Goal: Use online tool/utility: Use online tool/utility

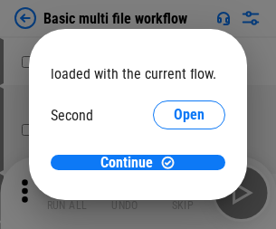
click at [174, 163] on span "Open" at bounding box center [189, 170] width 31 height 14
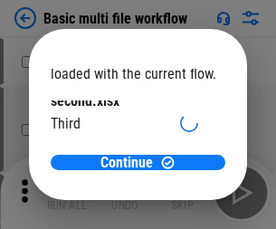
scroll to position [52, 0]
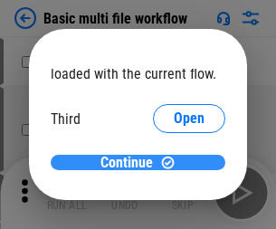
click at [131, 163] on span "Continue" at bounding box center [126, 162] width 52 height 14
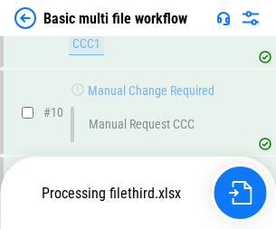
scroll to position [757, 0]
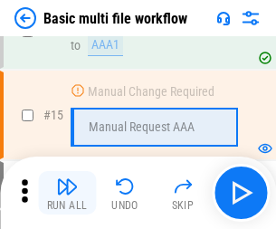
click at [67, 193] on img "button" at bounding box center [67, 186] width 22 height 22
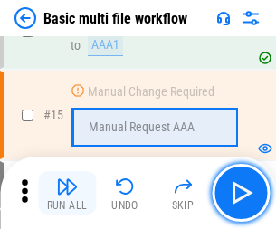
scroll to position [1203, 0]
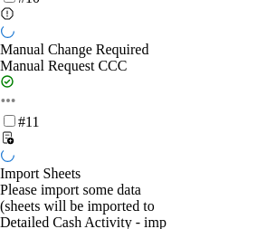
scroll to position [1203, 0]
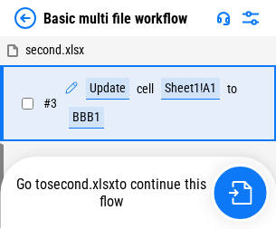
scroll to position [73, 0]
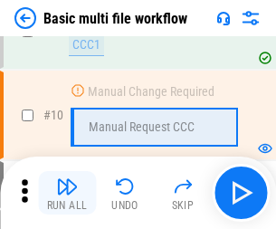
click at [67, 193] on img "button" at bounding box center [67, 186] width 22 height 22
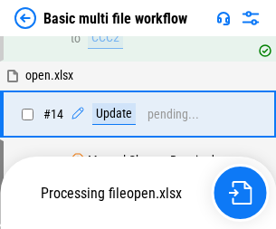
scroll to position [1076, 0]
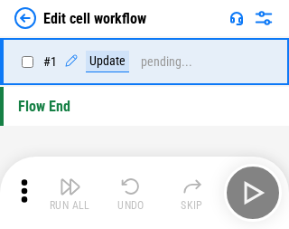
click at [67, 193] on img "button" at bounding box center [71, 186] width 22 height 22
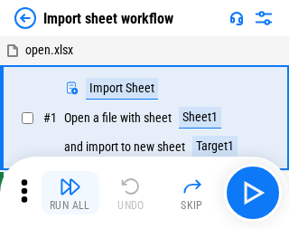
click at [67, 193] on img "button" at bounding box center [71, 186] width 22 height 22
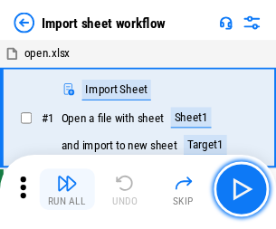
scroll to position [6, 0]
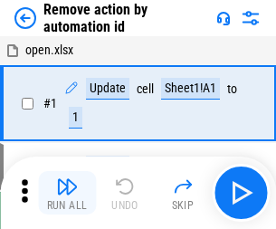
click at [67, 193] on img "button" at bounding box center [67, 186] width 22 height 22
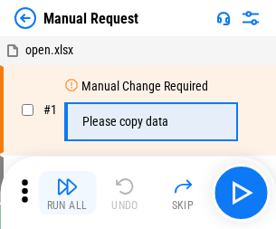
click at [67, 193] on img "button" at bounding box center [67, 186] width 22 height 22
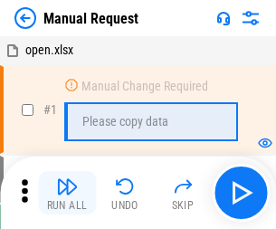
click at [67, 193] on img "button" at bounding box center [67, 186] width 22 height 22
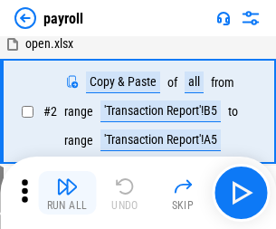
click at [67, 193] on img "button" at bounding box center [67, 186] width 22 height 22
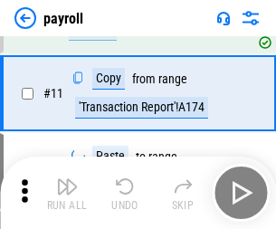
scroll to position [131, 0]
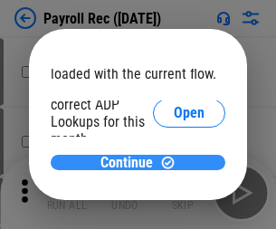
click at [131, 162] on span "Continue" at bounding box center [126, 162] width 52 height 14
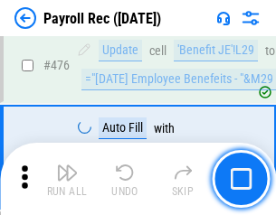
scroll to position [9634, 0]
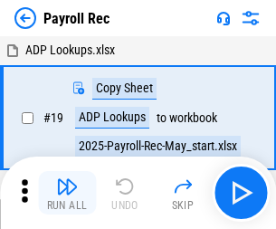
click at [67, 193] on img "button" at bounding box center [67, 186] width 22 height 22
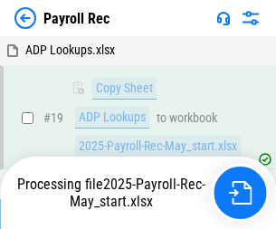
scroll to position [110, 0]
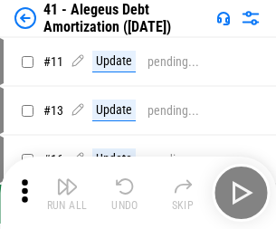
click at [67, 193] on img "button" at bounding box center [67, 186] width 22 height 22
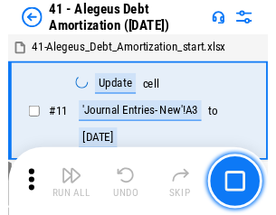
scroll to position [223, 0]
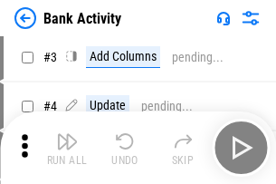
click at [67, 147] on img "button" at bounding box center [67, 141] width 22 height 22
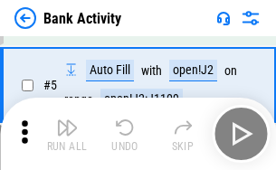
scroll to position [96, 0]
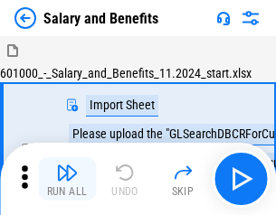
click at [67, 179] on img "button" at bounding box center [67, 173] width 22 height 22
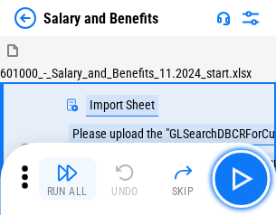
scroll to position [24, 0]
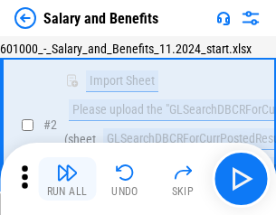
click at [67, 179] on img "button" at bounding box center [67, 173] width 22 height 22
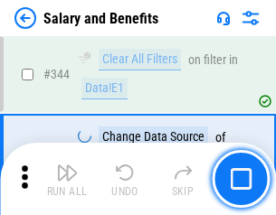
scroll to position [8465, 0]
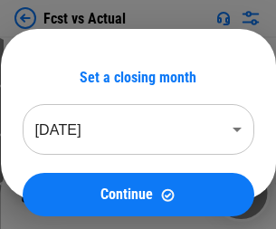
click at [67, 179] on img "button" at bounding box center [67, 186] width 22 height 22
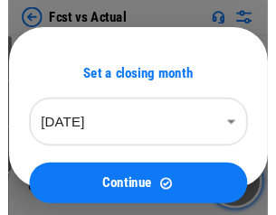
scroll to position [24, 0]
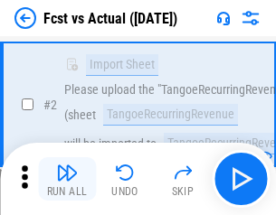
click at [67, 179] on img "button" at bounding box center [67, 173] width 22 height 22
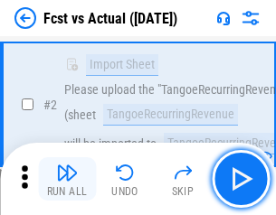
scroll to position [169, 0]
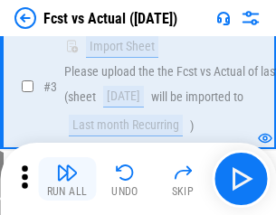
click at [67, 179] on img "button" at bounding box center [67, 173] width 22 height 22
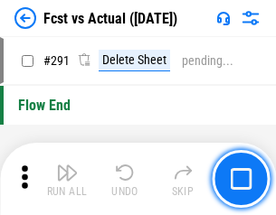
scroll to position [8556, 0]
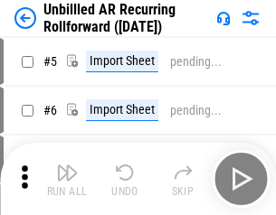
scroll to position [39, 0]
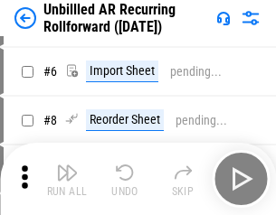
click at [67, 179] on img "button" at bounding box center [67, 173] width 22 height 22
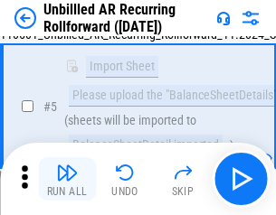
click at [67, 179] on img "button" at bounding box center [67, 173] width 22 height 22
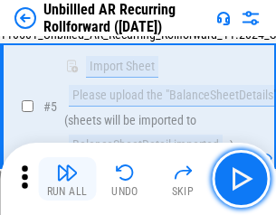
scroll to position [170, 0]
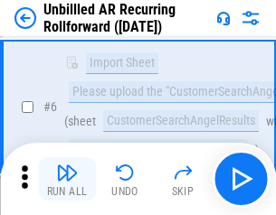
click at [67, 179] on img "button" at bounding box center [67, 173] width 22 height 22
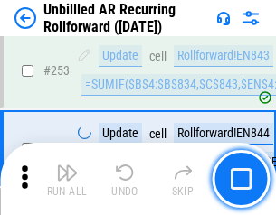
scroll to position [6141, 0]
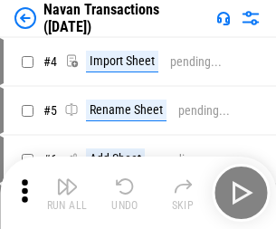
click at [67, 179] on img "button" at bounding box center [67, 186] width 22 height 22
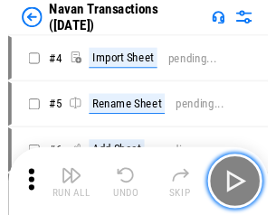
scroll to position [29, 0]
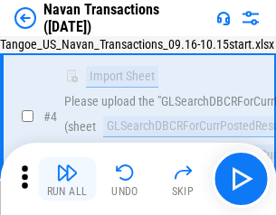
click at [67, 179] on img "button" at bounding box center [67, 173] width 22 height 22
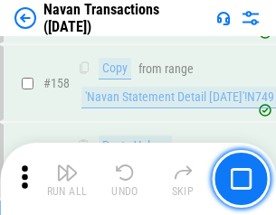
scroll to position [5861, 0]
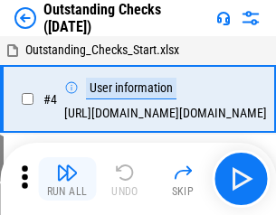
click at [67, 179] on img "button" at bounding box center [67, 173] width 22 height 22
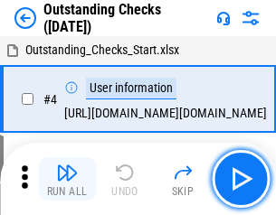
scroll to position [76, 0]
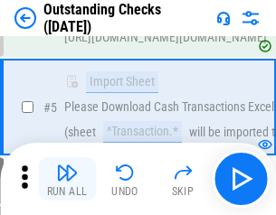
click at [67, 179] on img "button" at bounding box center [67, 173] width 22 height 22
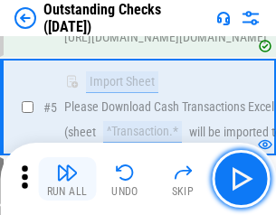
scroll to position [189, 0]
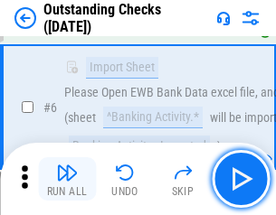
click at [67, 179] on img "button" at bounding box center [67, 173] width 22 height 22
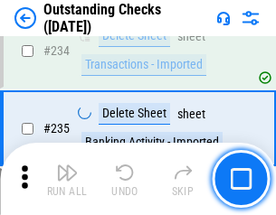
scroll to position [5490, 0]
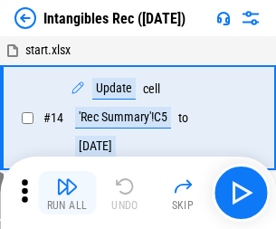
click at [67, 193] on img "button" at bounding box center [67, 186] width 22 height 22
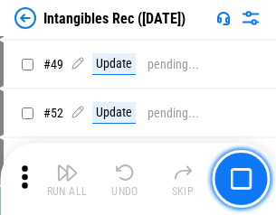
scroll to position [704, 0]
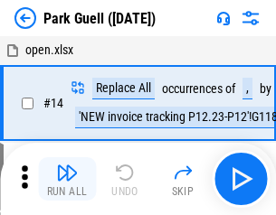
click at [67, 179] on img "button" at bounding box center [67, 173] width 22 height 22
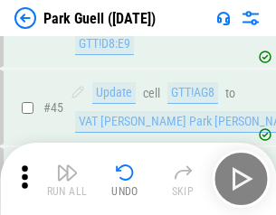
scroll to position [2261, 0]
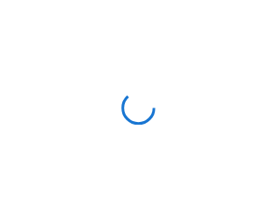
scroll to position [39, 0]
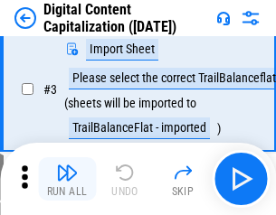
click at [67, 179] on img "button" at bounding box center [67, 173] width 22 height 22
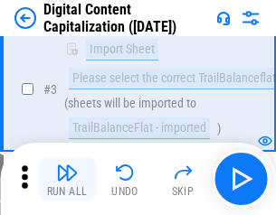
click at [67, 179] on img "button" at bounding box center [67, 173] width 22 height 22
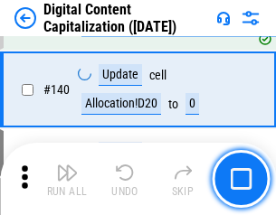
scroll to position [1904, 0]
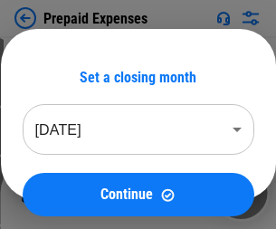
click at [67, 179] on img "button" at bounding box center [67, 186] width 22 height 22
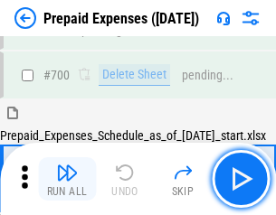
scroll to position [4864, 0]
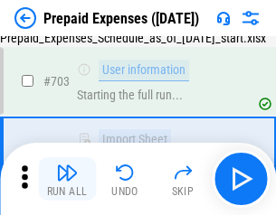
click at [67, 179] on img "button" at bounding box center [67, 173] width 22 height 22
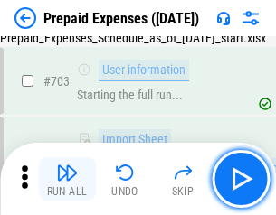
scroll to position [4971, 0]
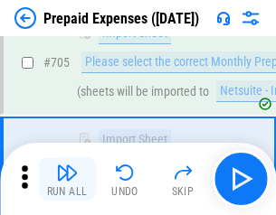
click at [67, 179] on img "button" at bounding box center [67, 173] width 22 height 22
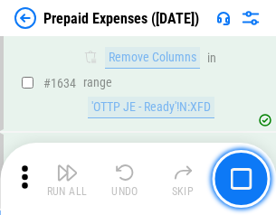
scroll to position [17602, 0]
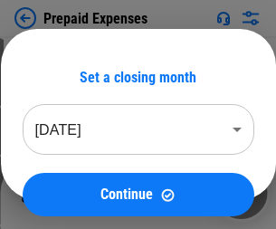
click at [67, 193] on img "button" at bounding box center [67, 186] width 22 height 22
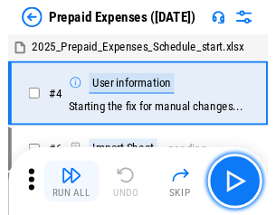
scroll to position [80, 0]
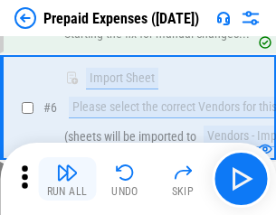
click at [67, 179] on img "button" at bounding box center [67, 173] width 22 height 22
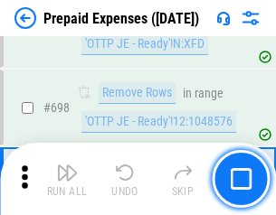
scroll to position [6295, 0]
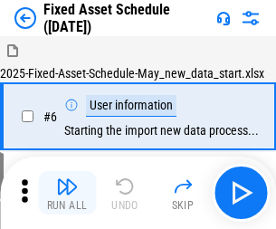
click at [67, 193] on img "button" at bounding box center [67, 186] width 22 height 22
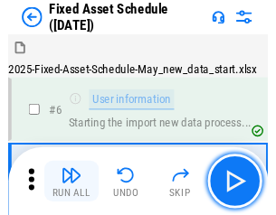
scroll to position [98, 0]
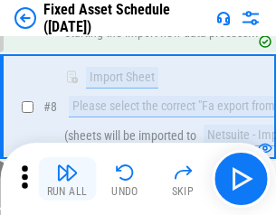
click at [67, 179] on img "button" at bounding box center [67, 173] width 22 height 22
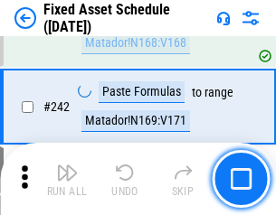
scroll to position [5600, 0]
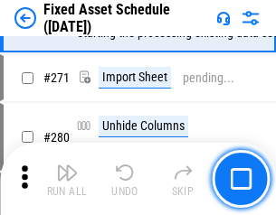
click at [67, 179] on img "button" at bounding box center [67, 173] width 22 height 22
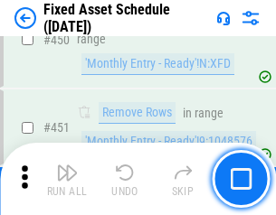
scroll to position [8081, 0]
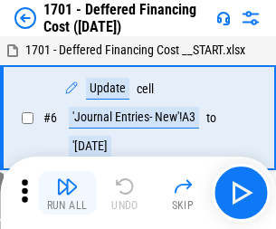
click at [67, 193] on img "button" at bounding box center [67, 186] width 22 height 22
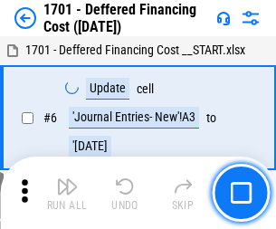
scroll to position [217, 0]
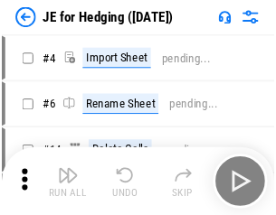
scroll to position [3, 0]
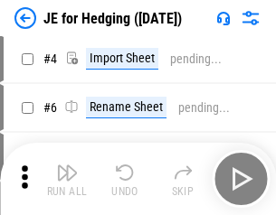
click at [67, 179] on img "button" at bounding box center [67, 173] width 22 height 22
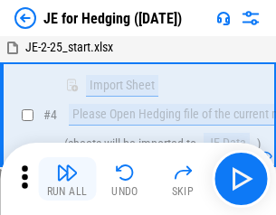
click at [67, 179] on img "button" at bounding box center [67, 173] width 22 height 22
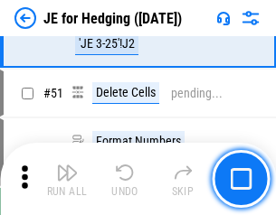
scroll to position [1171, 0]
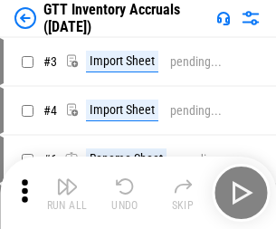
click at [67, 179] on img "button" at bounding box center [67, 186] width 22 height 22
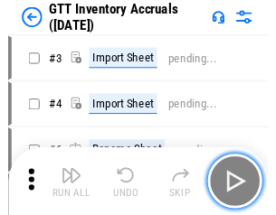
scroll to position [3, 0]
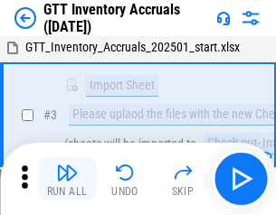
click at [67, 179] on img "button" at bounding box center [67, 173] width 22 height 22
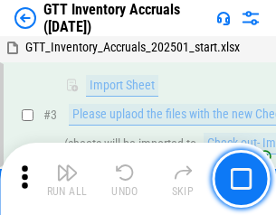
scroll to position [117, 0]
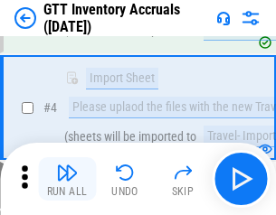
click at [67, 179] on img "button" at bounding box center [67, 173] width 22 height 22
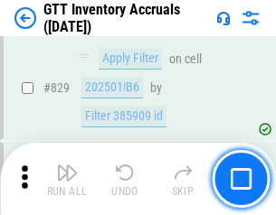
scroll to position [13722, 0]
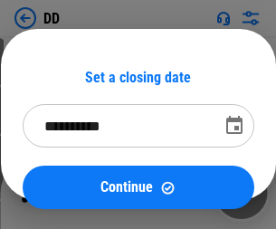
click at [67, 193] on img "button" at bounding box center [67, 186] width 22 height 22
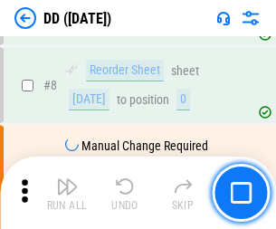
scroll to position [174, 0]
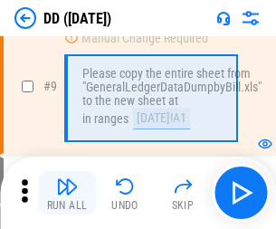
click at [67, 193] on img "button" at bounding box center [67, 186] width 22 height 22
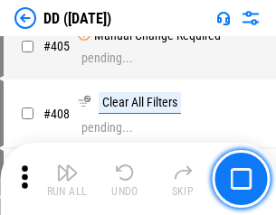
scroll to position [8089, 0]
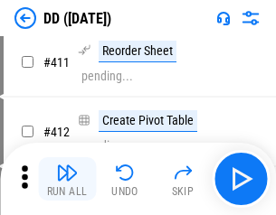
click at [67, 179] on img "button" at bounding box center [67, 173] width 22 height 22
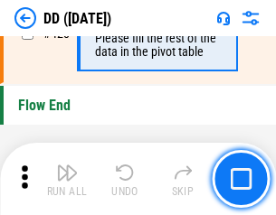
scroll to position [8653, 0]
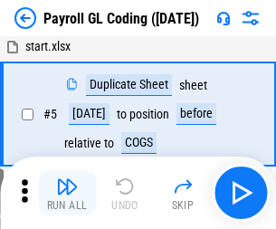
click at [67, 193] on img "button" at bounding box center [67, 186] width 22 height 22
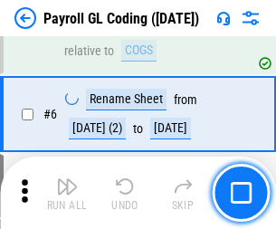
scroll to position [217, 0]
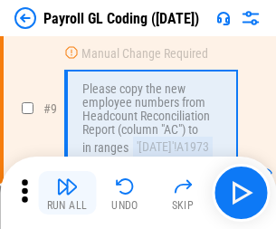
click at [67, 193] on img "button" at bounding box center [67, 186] width 22 height 22
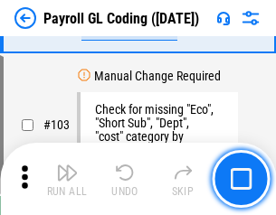
scroll to position [4241, 0]
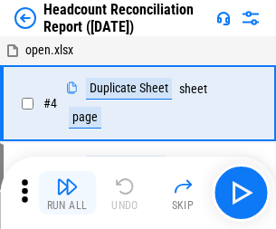
click at [67, 193] on img "button" at bounding box center [67, 186] width 22 height 22
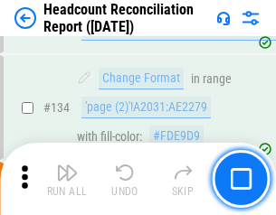
scroll to position [2173, 0]
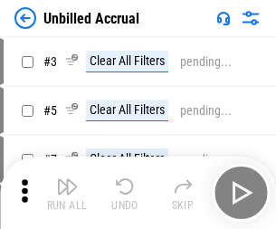
click at [67, 193] on img "button" at bounding box center [67, 186] width 22 height 22
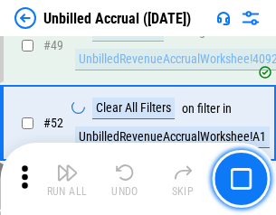
scroll to position [1640, 0]
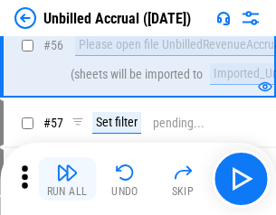
click at [67, 179] on img "button" at bounding box center [67, 173] width 22 height 22
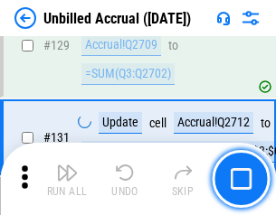
scroll to position [5385, 0]
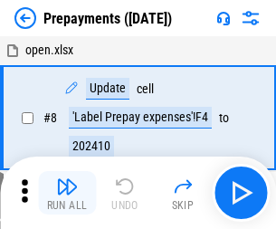
click at [67, 193] on img "button" at bounding box center [67, 186] width 22 height 22
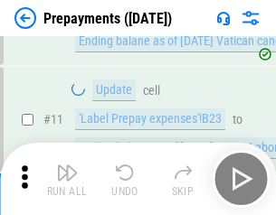
scroll to position [113, 0]
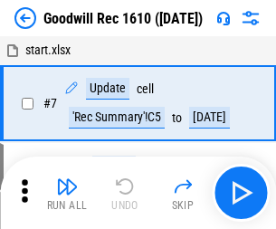
scroll to position [309, 0]
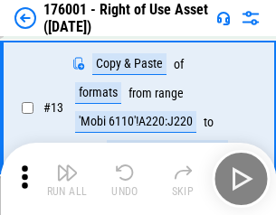
scroll to position [117, 0]
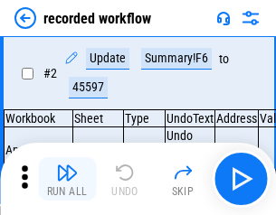
click at [67, 179] on img "button" at bounding box center [67, 173] width 22 height 22
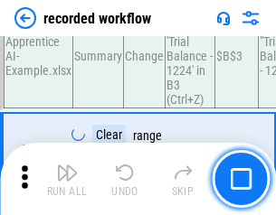
scroll to position [5651, 0]
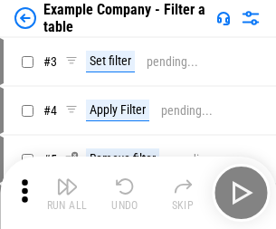
click at [67, 193] on img "button" at bounding box center [67, 186] width 22 height 22
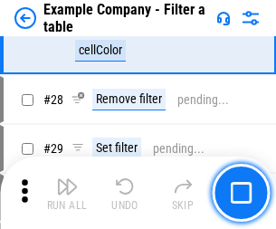
scroll to position [1654, 0]
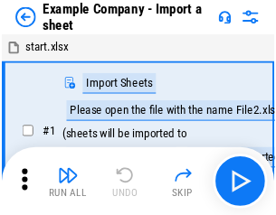
scroll to position [28, 0]
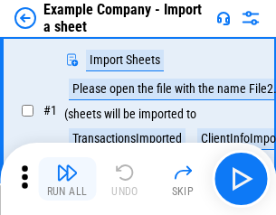
click at [67, 179] on img "button" at bounding box center [67, 173] width 22 height 22
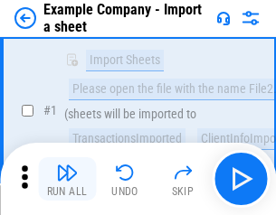
click at [67, 179] on img "button" at bounding box center [67, 173] width 22 height 22
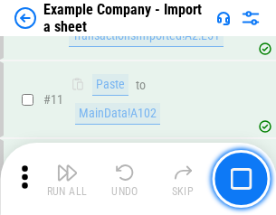
scroll to position [400, 0]
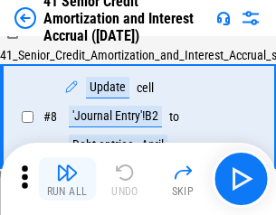
click at [67, 179] on img "button" at bounding box center [67, 173] width 22 height 22
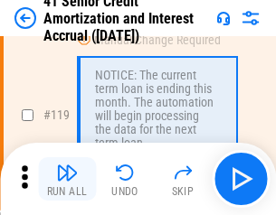
click at [67, 179] on img "button" at bounding box center [67, 173] width 22 height 22
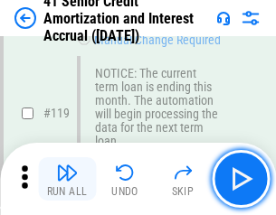
scroll to position [1706, 0]
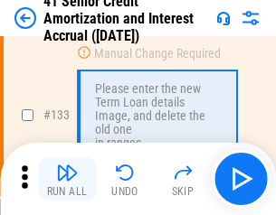
click at [67, 179] on img "button" at bounding box center [67, 173] width 22 height 22
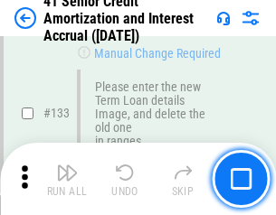
scroll to position [1889, 0]
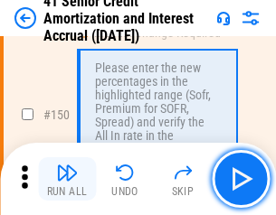
click at [67, 179] on img "button" at bounding box center [67, 173] width 22 height 22
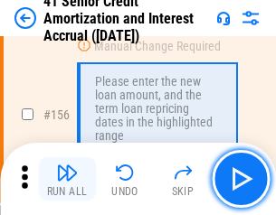
click at [67, 179] on img "button" at bounding box center [67, 173] width 22 height 22
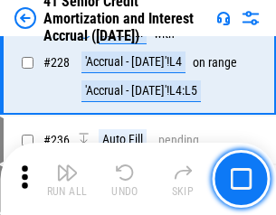
scroll to position [4049, 0]
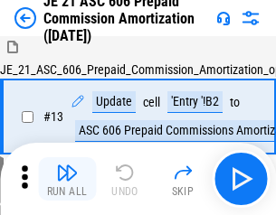
click at [67, 179] on img "button" at bounding box center [67, 173] width 22 height 22
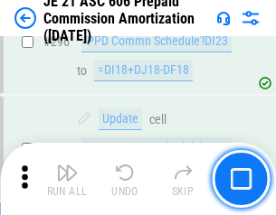
scroll to position [3327, 0]
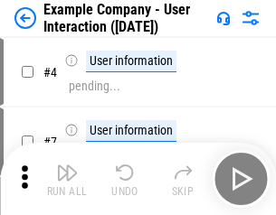
click at [67, 179] on img "button" at bounding box center [67, 173] width 22 height 22
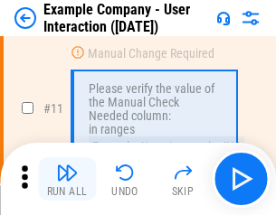
click at [67, 179] on img "button" at bounding box center [67, 173] width 22 height 22
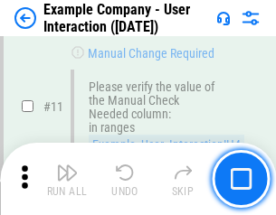
scroll to position [391, 0]
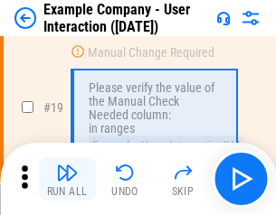
click at [67, 179] on img "button" at bounding box center [67, 173] width 22 height 22
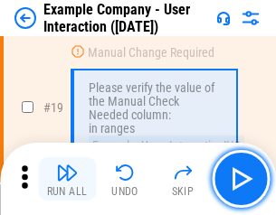
click at [67, 179] on img "button" at bounding box center [67, 173] width 22 height 22
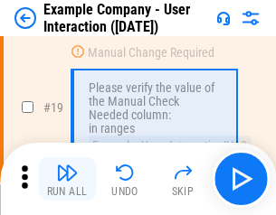
click at [67, 179] on img "button" at bounding box center [67, 173] width 22 height 22
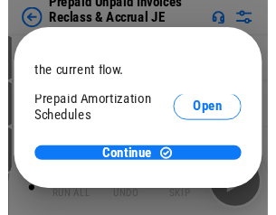
scroll to position [108, 0]
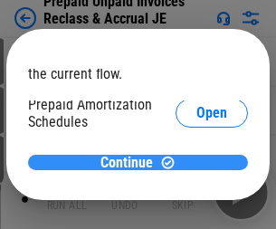
click at [131, 162] on span "Continue" at bounding box center [126, 162] width 52 height 14
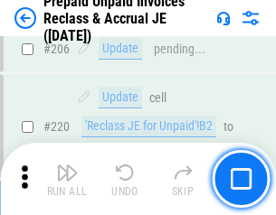
scroll to position [2343, 0]
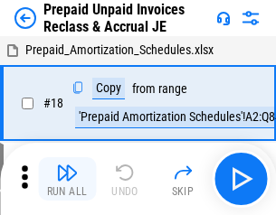
click at [67, 179] on img "button" at bounding box center [67, 173] width 22 height 22
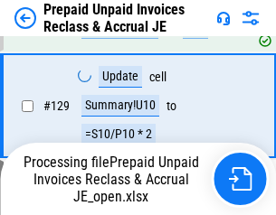
scroll to position [2251, 0]
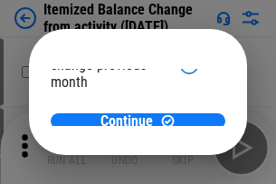
scroll to position [132, 0]
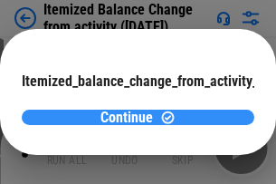
click at [131, 117] on span "Continue" at bounding box center [126, 117] width 52 height 14
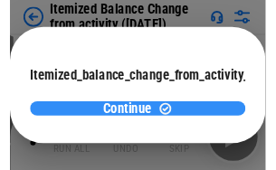
scroll to position [0, 0]
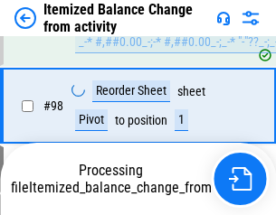
scroll to position [3001, 0]
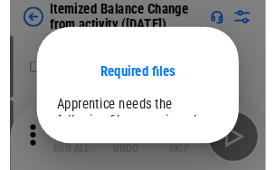
scroll to position [166, 0]
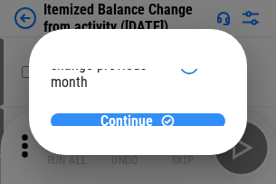
click at [131, 117] on span "Continue" at bounding box center [126, 121] width 52 height 14
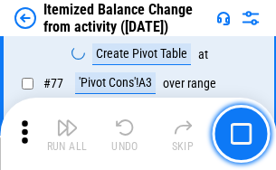
scroll to position [1767, 0]
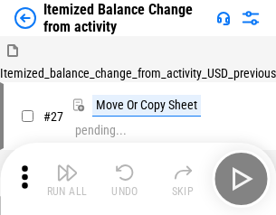
scroll to position [28, 0]
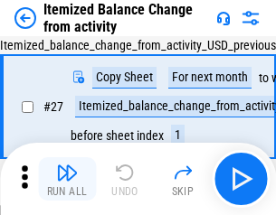
click at [67, 179] on img "button" at bounding box center [67, 173] width 22 height 22
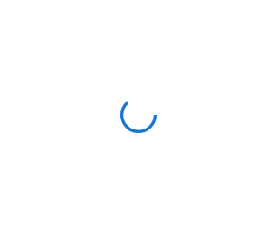
scroll to position [8, 0]
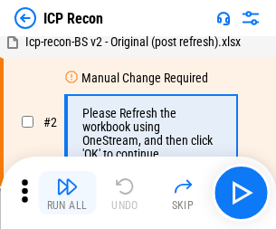
click at [67, 193] on img "button" at bounding box center [67, 186] width 22 height 22
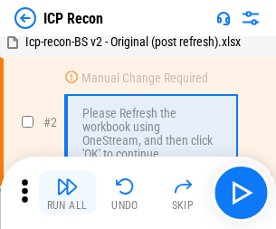
click at [67, 193] on img "button" at bounding box center [67, 186] width 22 height 22
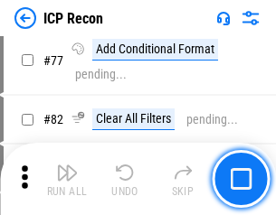
scroll to position [1624, 0]
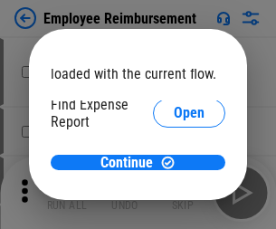
click at [174, 210] on span "Open" at bounding box center [189, 217] width 31 height 14
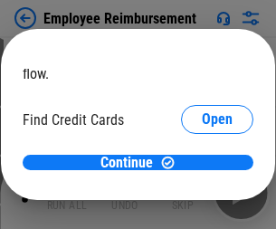
scroll to position [106, 0]
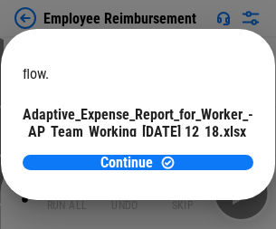
click at [202, 152] on span "Open" at bounding box center [217, 159] width 31 height 14
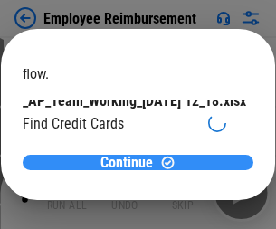
click at [131, 162] on span "Continue" at bounding box center [126, 162] width 52 height 14
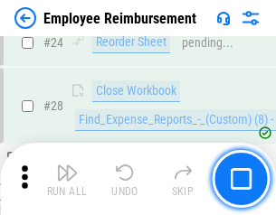
scroll to position [845, 0]
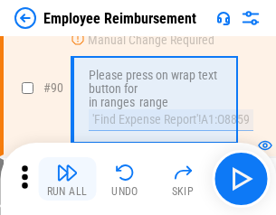
click at [67, 179] on img "button" at bounding box center [67, 173] width 22 height 22
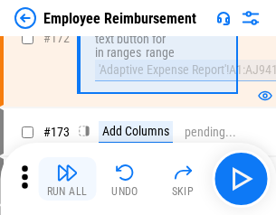
click at [67, 179] on img "button" at bounding box center [67, 173] width 22 height 22
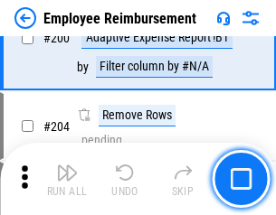
scroll to position [4574, 0]
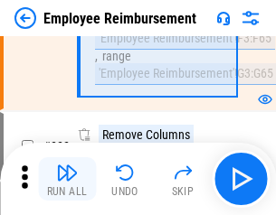
click at [67, 179] on img "button" at bounding box center [67, 173] width 22 height 22
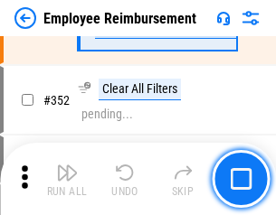
click at [67, 179] on img "button" at bounding box center [67, 173] width 22 height 22
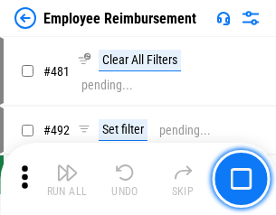
scroll to position [11053, 0]
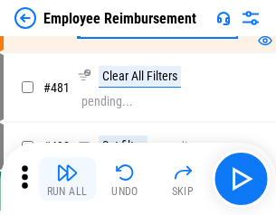
click at [67, 179] on img "button" at bounding box center [67, 173] width 22 height 22
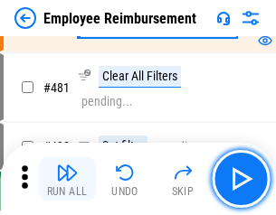
click at [67, 179] on img "button" at bounding box center [67, 173] width 22 height 22
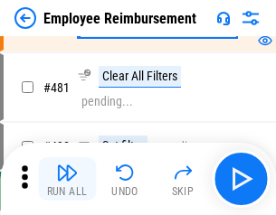
click at [67, 179] on img "button" at bounding box center [67, 173] width 22 height 22
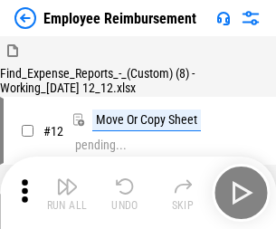
scroll to position [61, 0]
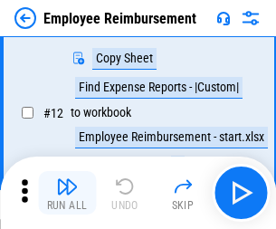
click at [67, 193] on img "button" at bounding box center [67, 186] width 22 height 22
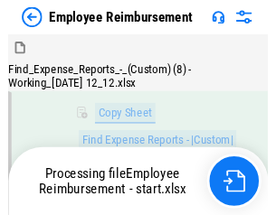
scroll to position [368, 0]
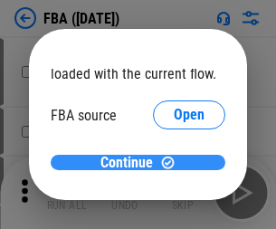
click at [131, 163] on span "Continue" at bounding box center [126, 162] width 52 height 14
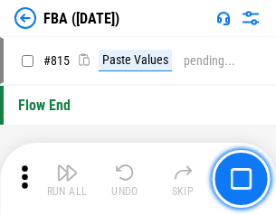
scroll to position [16184, 0]
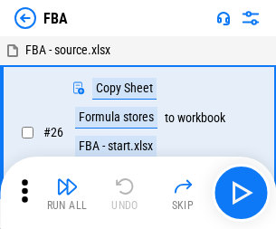
scroll to position [18, 0]
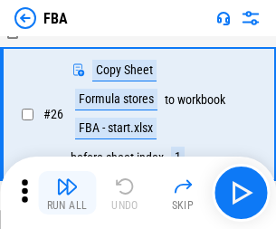
click at [67, 193] on img "button" at bounding box center [67, 186] width 22 height 22
